Goal: Task Accomplishment & Management: Use online tool/utility

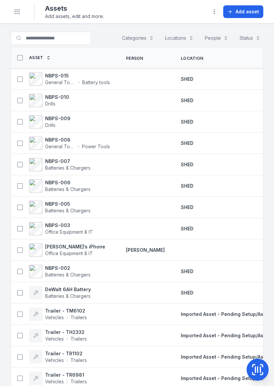
click at [245, 13] on span "Add asset" at bounding box center [247, 11] width 23 height 7
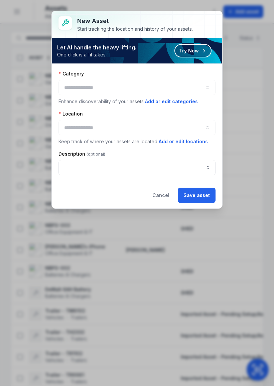
click at [195, 51] on button "Try Now" at bounding box center [192, 50] width 37 height 13
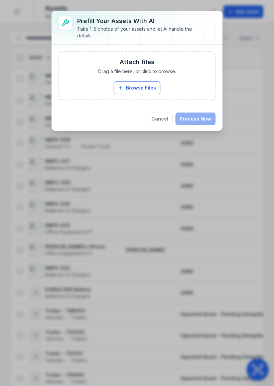
click at [141, 91] on button "Browse Files" at bounding box center [137, 88] width 47 height 13
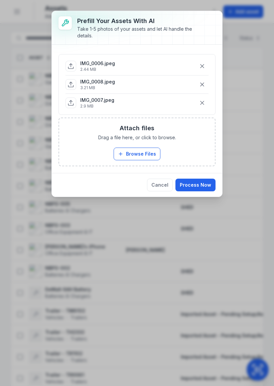
click at [201, 185] on button "Process Now" at bounding box center [195, 185] width 40 height 13
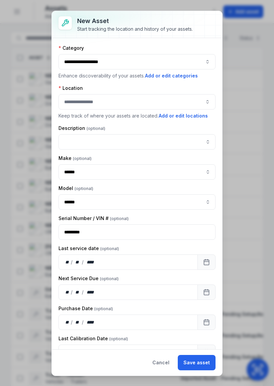
click at [167, 94] on div at bounding box center [136, 101] width 157 height 15
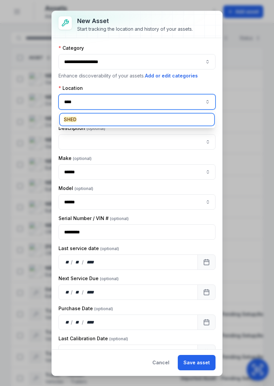
click at [85, 118] on div "SHED" at bounding box center [137, 120] width 154 height 12
type input "****"
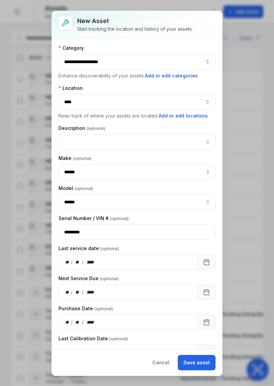
click at [196, 363] on button "Save asset" at bounding box center [197, 362] width 38 height 15
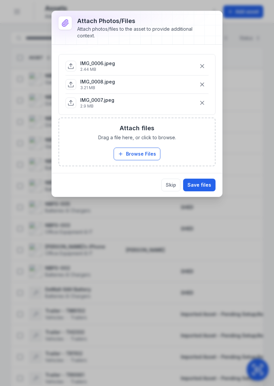
click at [203, 187] on button "Save files" at bounding box center [199, 185] width 32 height 13
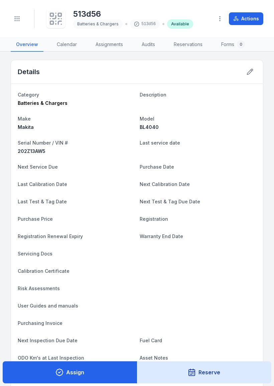
click at [56, 20] on icon at bounding box center [55, 18] width 15 height 15
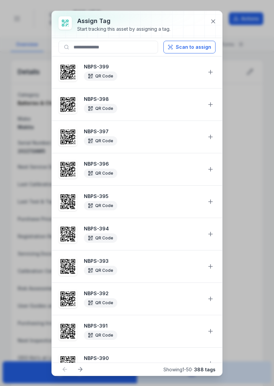
click at [180, 49] on button "Scan to assign" at bounding box center [189, 47] width 52 height 13
